Goal: Transaction & Acquisition: Subscribe to service/newsletter

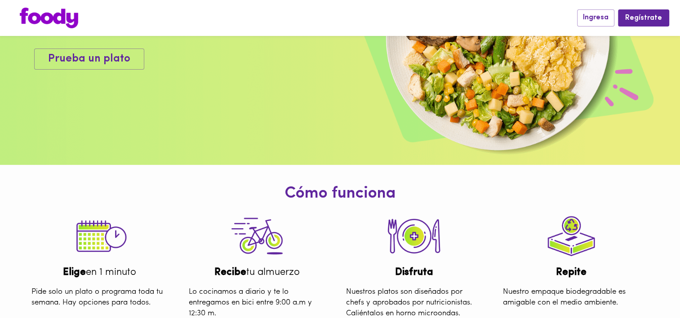
scroll to position [4, 0]
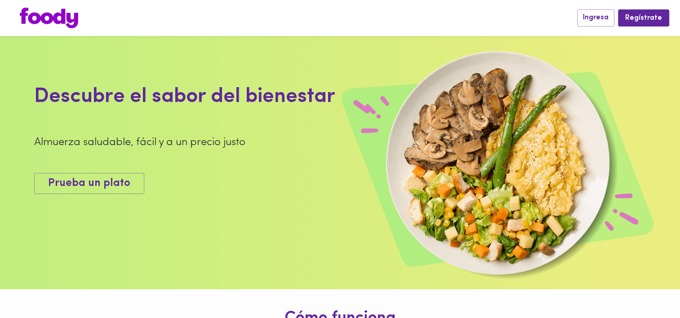
drag, startPoint x: 50, startPoint y: 85, endPoint x: 88, endPoint y: 138, distance: 65.6
click at [52, 86] on div "Descubre el sabor del bienestar" at bounding box center [238, 97] width 408 height 30
click at [104, 179] on span "Prueba un plato" at bounding box center [89, 183] width 82 height 13
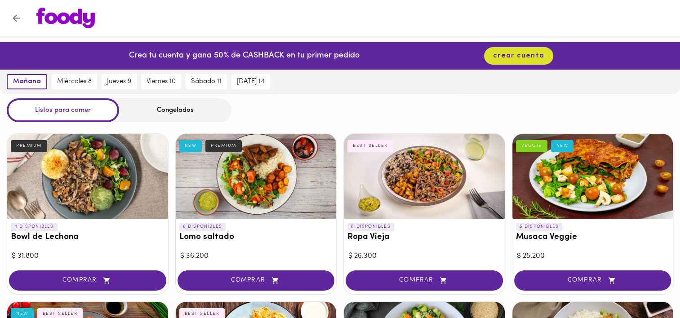
click at [16, 22] on icon "Volver" at bounding box center [16, 18] width 11 height 11
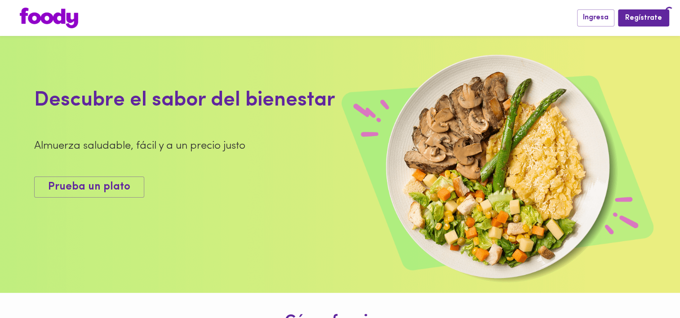
scroll to position [4, 0]
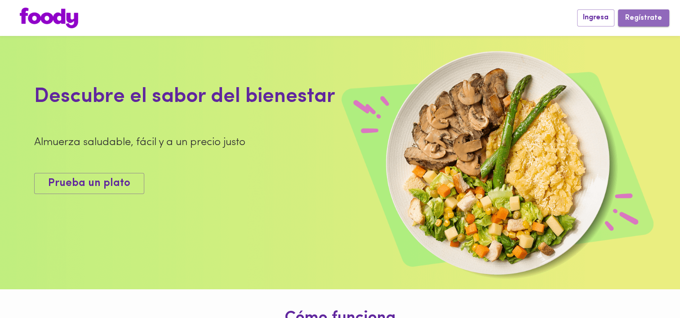
click at [660, 24] on button "Regístrate" at bounding box center [643, 17] width 51 height 17
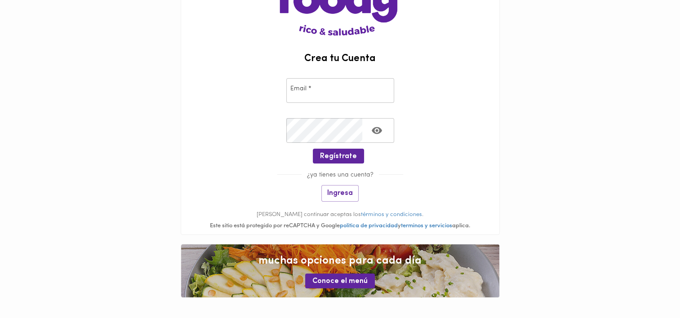
scroll to position [77, 0]
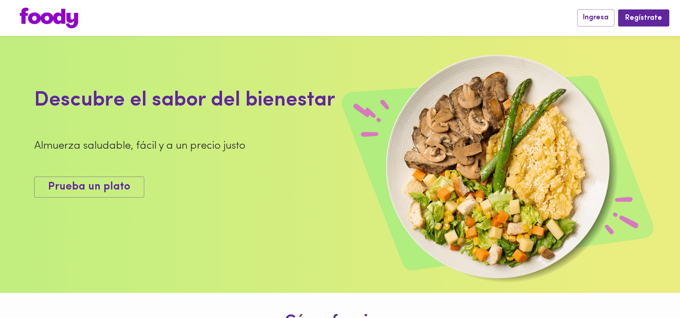
click at [473, 108] on img at bounding box center [340, 164] width 680 height 257
